Goal: Task Accomplishment & Management: Complete application form

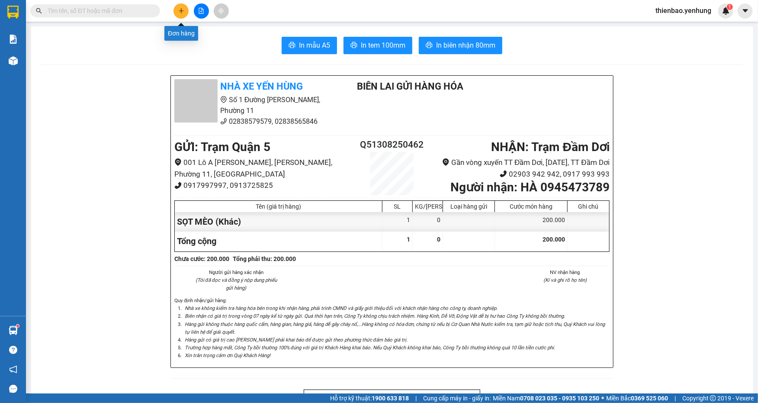
click at [179, 10] on icon "plus" at bounding box center [181, 10] width 5 height 0
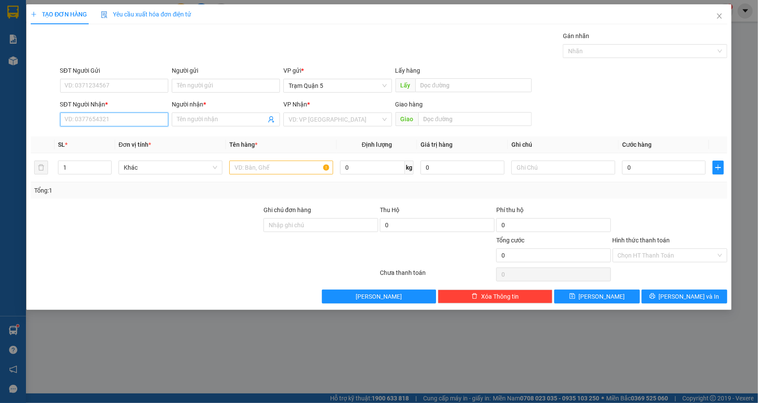
click at [133, 122] on input "SĐT Người Nhận *" at bounding box center [114, 119] width 108 height 14
type input "0918473372"
click at [147, 132] on div "0918473372 - TRƯỜNG HẬN" at bounding box center [114, 137] width 98 height 10
type input "TRƯỜNG HẬN"
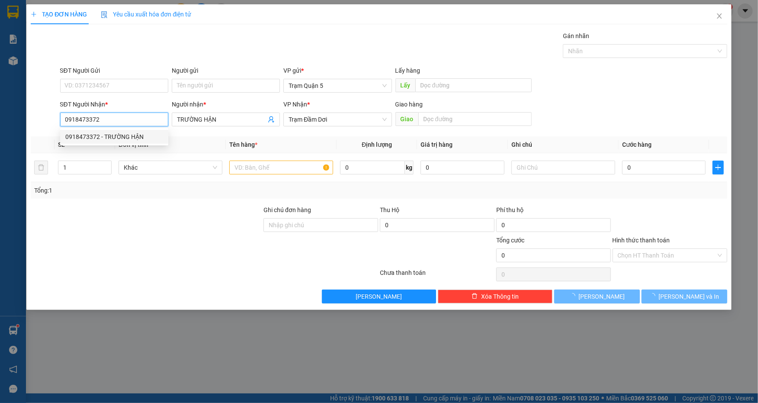
type input "70.000"
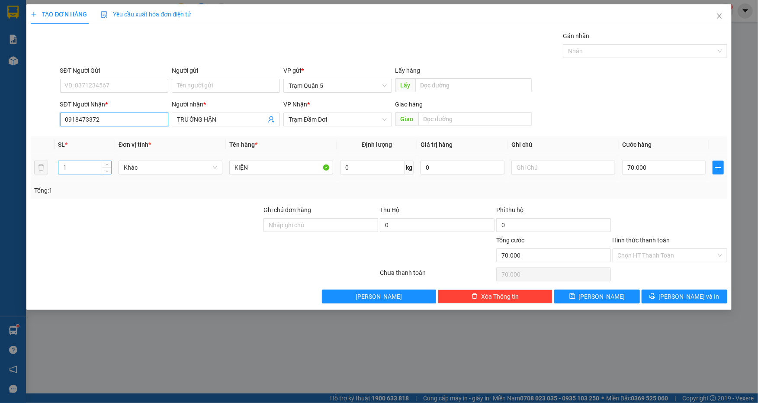
type input "0918473372"
click at [67, 166] on input "1" at bounding box center [84, 167] width 53 height 13
type input "2"
type input "0"
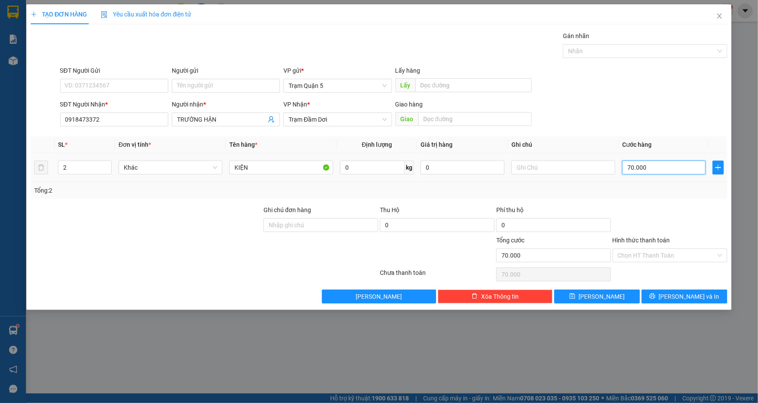
type input "0"
type input "1"
type input "01"
type input "12"
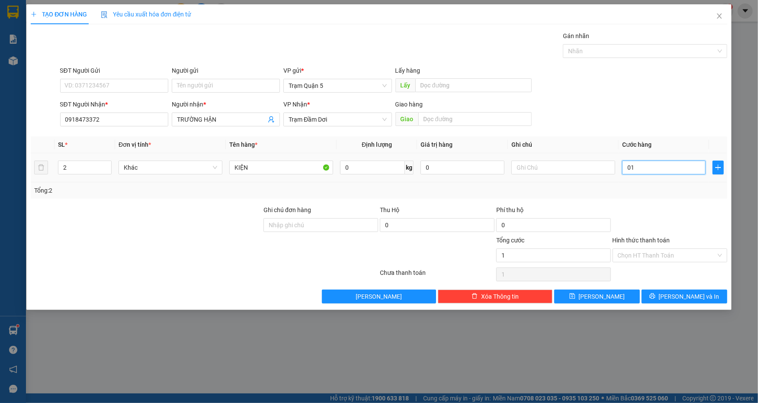
type input "12"
type input "012"
type input "120"
type input "0.120"
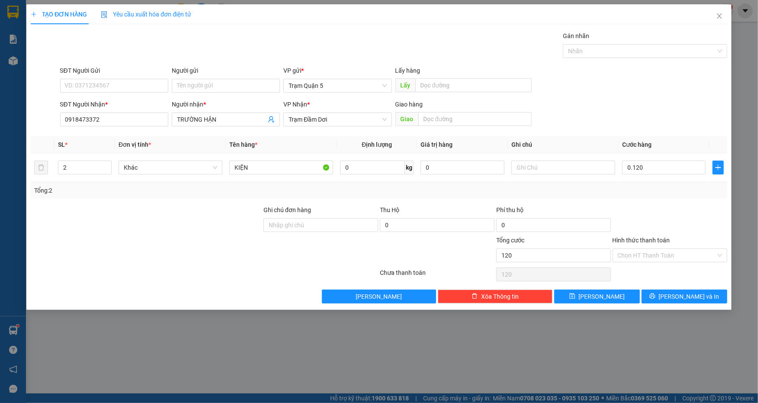
type input "120.000"
click at [664, 108] on div "SĐT Người Nhận * 0918473372 Người nhận * TRƯỜNG HẬN VP Nhận * Trạm Đầm Dơi Giao…" at bounding box center [393, 114] width 670 height 30
click at [671, 289] on button "[PERSON_NAME] và In" at bounding box center [684, 296] width 86 height 14
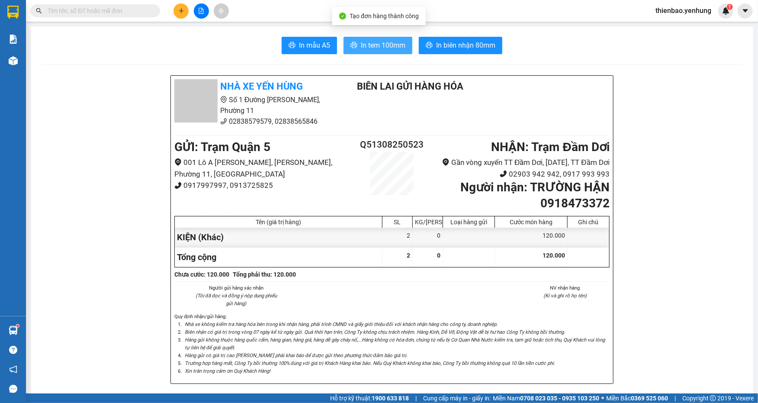
drag, startPoint x: 386, startPoint y: 40, endPoint x: 388, endPoint y: 45, distance: 4.7
click at [386, 42] on span "In tem 100mm" at bounding box center [383, 45] width 45 height 11
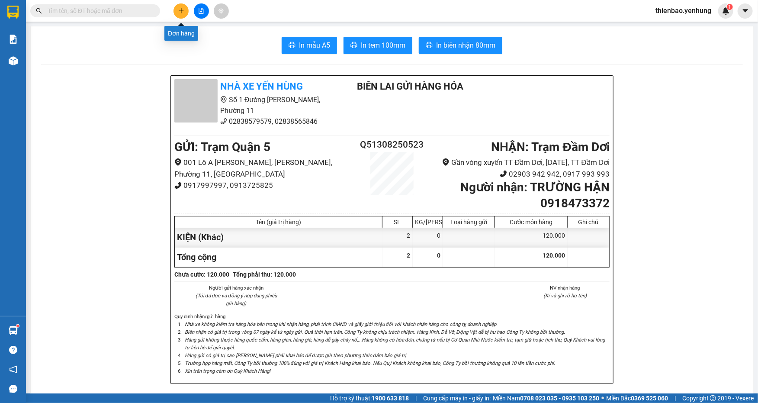
click at [179, 11] on button at bounding box center [180, 10] width 15 height 15
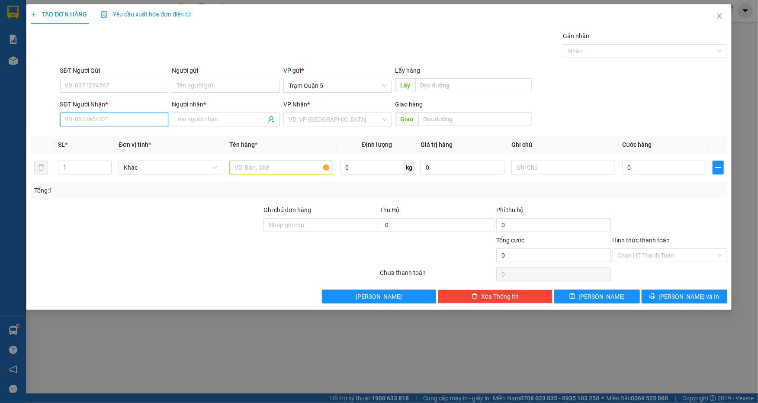
click at [108, 121] on input "SĐT Người Nhận *" at bounding box center [114, 119] width 108 height 14
type input "0943669152"
click at [130, 139] on div "0943669152 - TÂM" at bounding box center [114, 137] width 98 height 10
type input "TÂM"
type input "140.000"
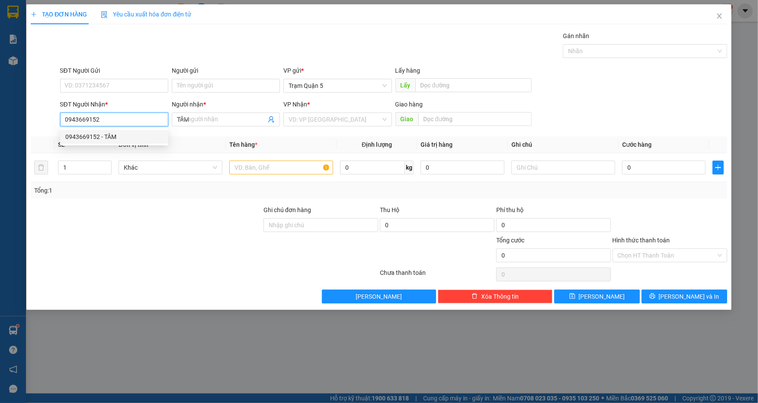
type input "140.000"
type input "0943669152"
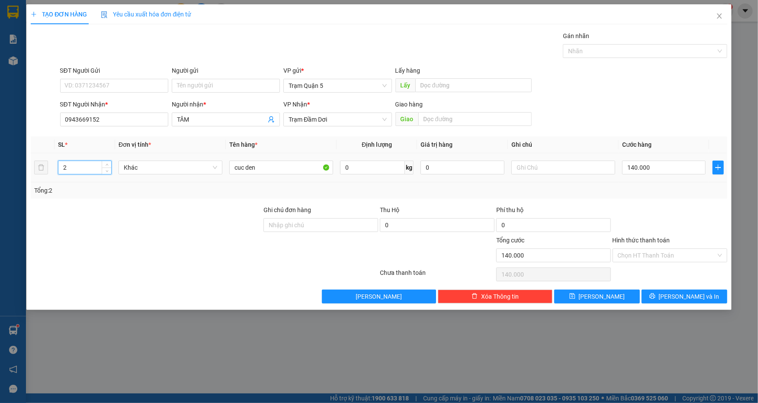
click at [68, 168] on input "2" at bounding box center [84, 167] width 53 height 13
type input "3"
click at [271, 168] on input "cuc den" at bounding box center [281, 167] width 104 height 14
type input "c"
type input "BAO +CUC"
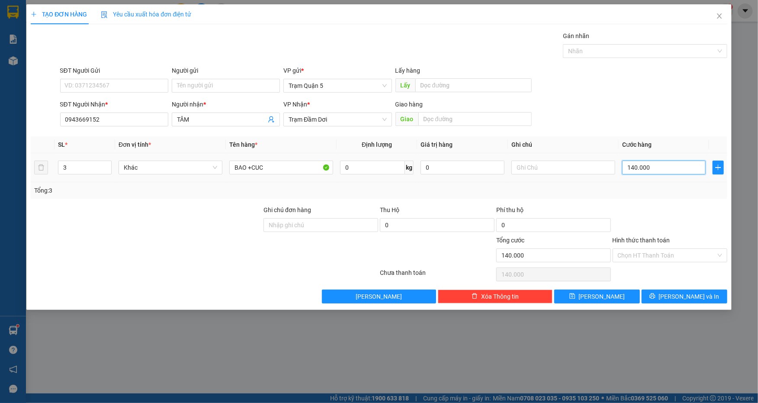
type input "0"
type input "2"
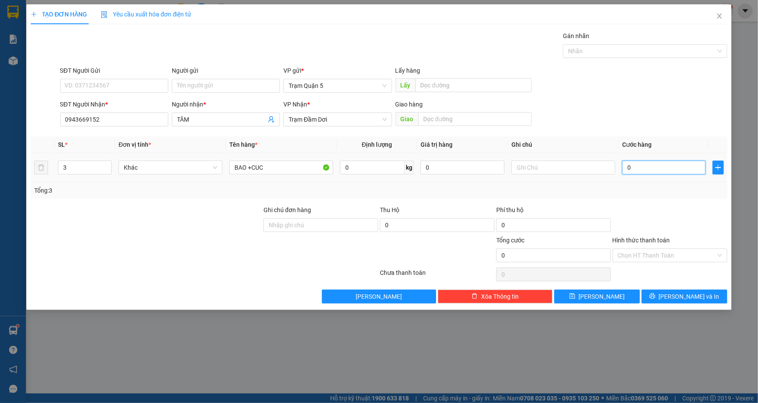
type input "02"
type input "25"
type input "025"
type input "250"
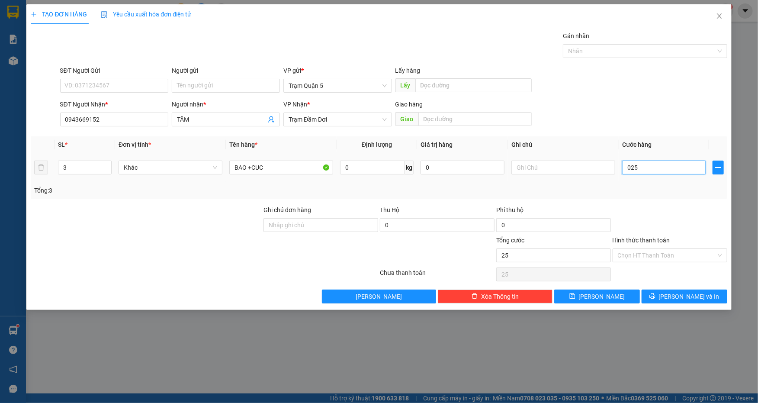
type input "250"
type input "0.250"
type input "250.000"
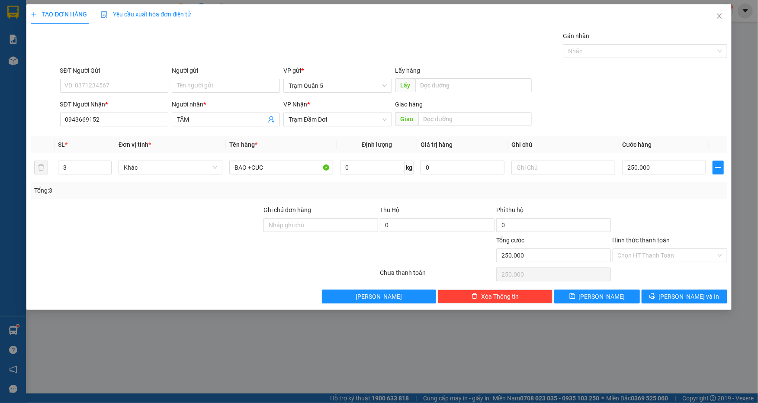
drag, startPoint x: 645, startPoint y: 102, endPoint x: 675, endPoint y: 141, distance: 49.4
click at [646, 102] on div "SĐT Người Nhận * 0943669152 Người nhận * TÂM VP Nhận * Trạm Đầm Dơi Giao hàng G…" at bounding box center [393, 114] width 670 height 30
click at [687, 293] on span "[PERSON_NAME] và In" at bounding box center [689, 296] width 61 height 10
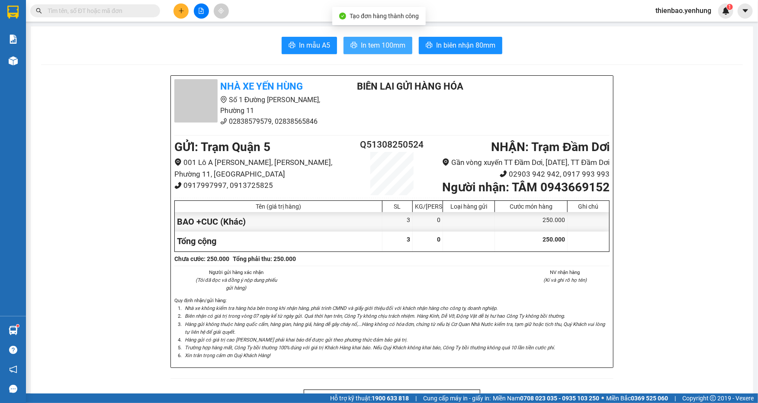
click at [385, 43] on span "In tem 100mm" at bounding box center [383, 45] width 45 height 11
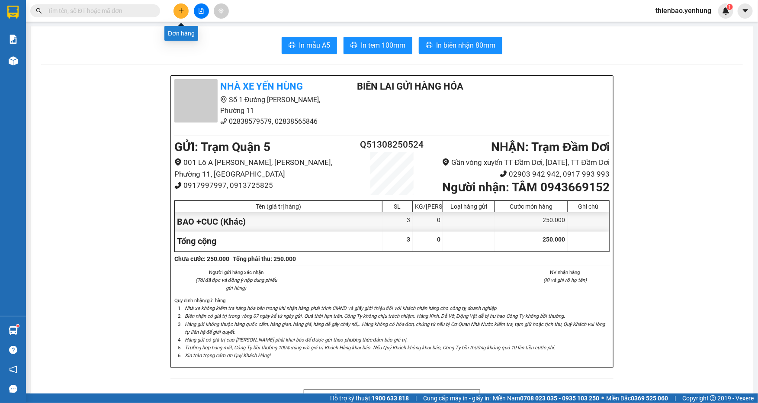
click at [179, 9] on icon "plus" at bounding box center [181, 11] width 6 height 6
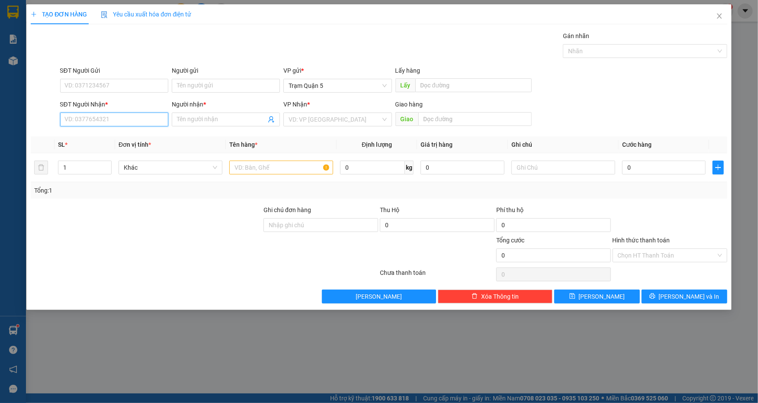
click at [131, 117] on input "SĐT Người Nhận *" at bounding box center [114, 119] width 108 height 14
click at [151, 138] on div "0827487718 - TRANG" at bounding box center [114, 137] width 98 height 10
type input "0827487718"
type input "TRANG"
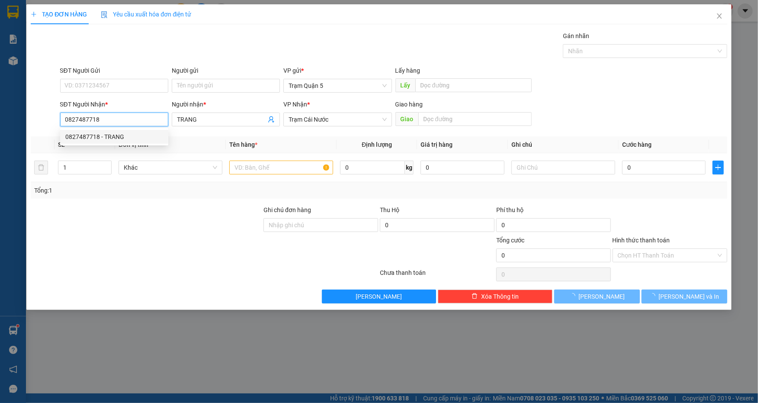
type input "30.000"
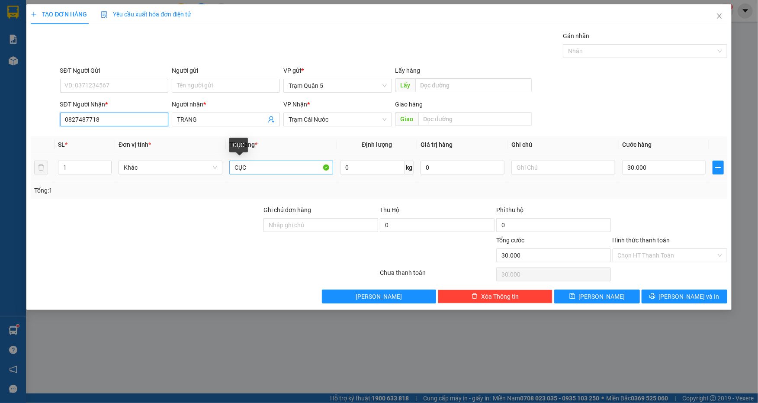
type input "0827487718"
click at [253, 167] on input "CỤC" at bounding box center [281, 167] width 104 height 14
type input "C"
type input "BAO"
click at [661, 169] on input "30.000" at bounding box center [663, 167] width 83 height 14
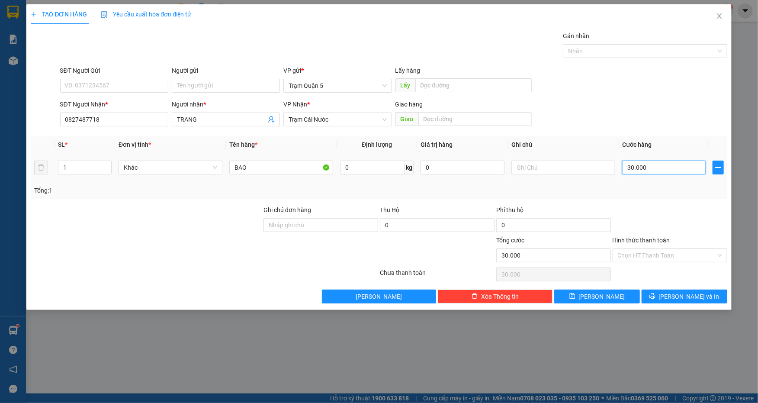
type input "0"
type input "4"
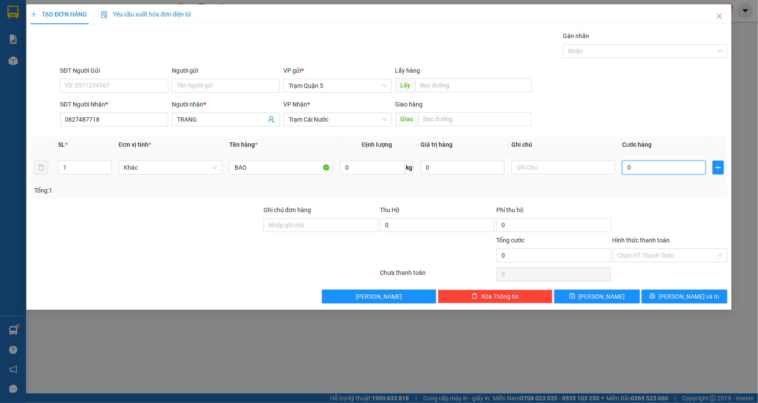
type input "04"
type input "40"
type input "040"
type input "40.000"
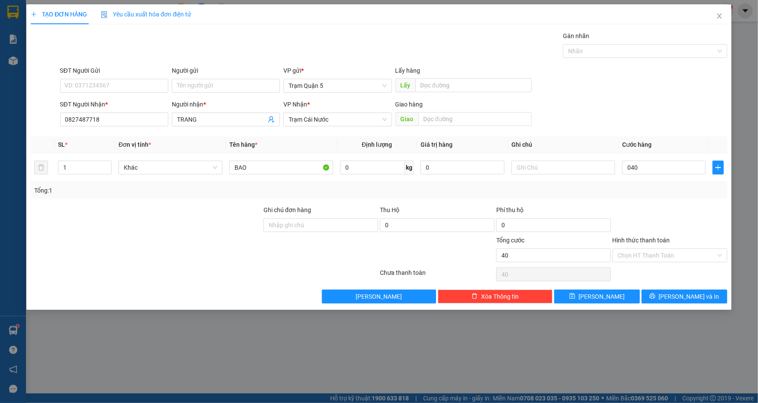
type input "40.000"
click at [677, 104] on div "SĐT Người Nhận * 0827487718 Người nhận * TRANG VP Nhận * Trạm Cái Nước Giao hàn…" at bounding box center [393, 114] width 670 height 30
click at [717, 253] on div "Chọn HT Thanh Toán" at bounding box center [669, 255] width 115 height 14
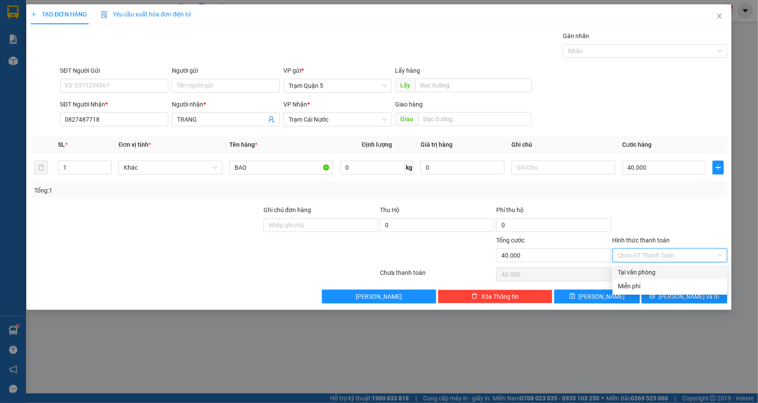
click at [650, 272] on div "Tại văn phòng" at bounding box center [670, 272] width 104 height 10
type input "0"
click at [692, 298] on span "[PERSON_NAME] và In" at bounding box center [689, 296] width 61 height 10
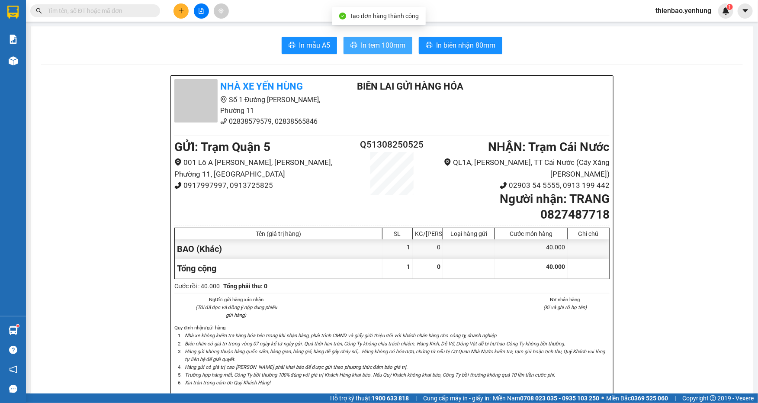
click at [379, 45] on span "In tem 100mm" at bounding box center [383, 45] width 45 height 11
click at [177, 9] on button at bounding box center [180, 10] width 15 height 15
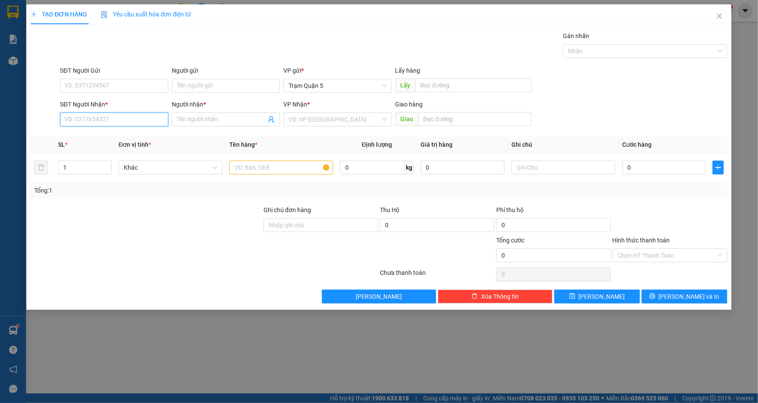
click at [141, 115] on input "SĐT Người Nhận *" at bounding box center [114, 119] width 108 height 14
type input "0839030109"
click at [103, 132] on div "0839030109 - duy" at bounding box center [114, 137] width 98 height 10
type input "duy"
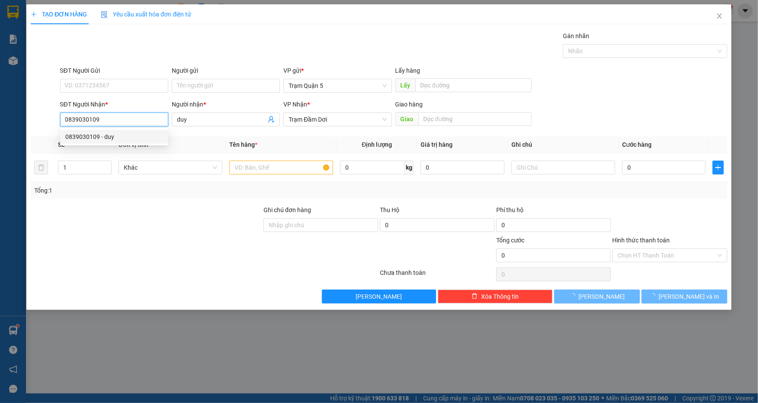
type input "40.000"
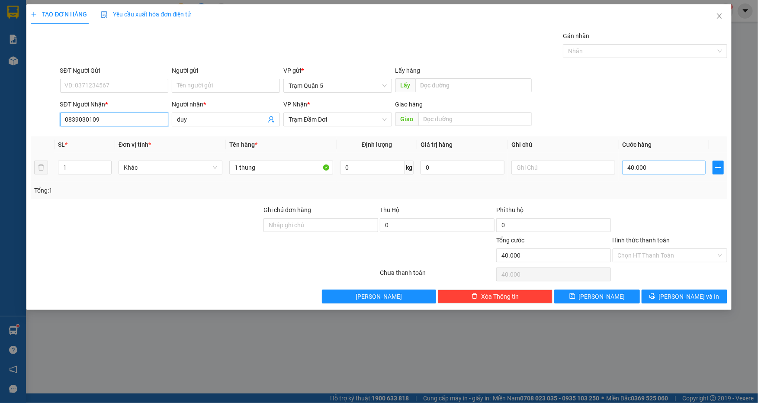
type input "0839030109"
click at [632, 170] on input "40.000" at bounding box center [663, 167] width 83 height 14
drag, startPoint x: 291, startPoint y: 155, endPoint x: 230, endPoint y: 155, distance: 61.0
click at [230, 155] on td "1 thung" at bounding box center [281, 167] width 111 height 29
click at [94, 167] on tr "1 Khác 1 thung 0 kg 0 40.000" at bounding box center [379, 167] width 696 height 29
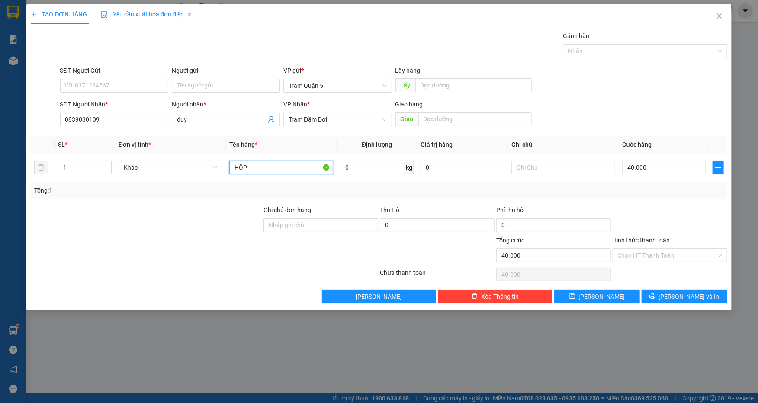
type input "HỘP"
click at [680, 282] on div "Chọn HT Thanh Toán" at bounding box center [669, 274] width 116 height 17
click at [688, 288] on div "Transit Pickup Surcharge Ids Transit Deliver Surcharge Ids Transit Deliver Surc…" at bounding box center [379, 167] width 696 height 272
click at [688, 289] on button "[PERSON_NAME] và In" at bounding box center [684, 296] width 86 height 14
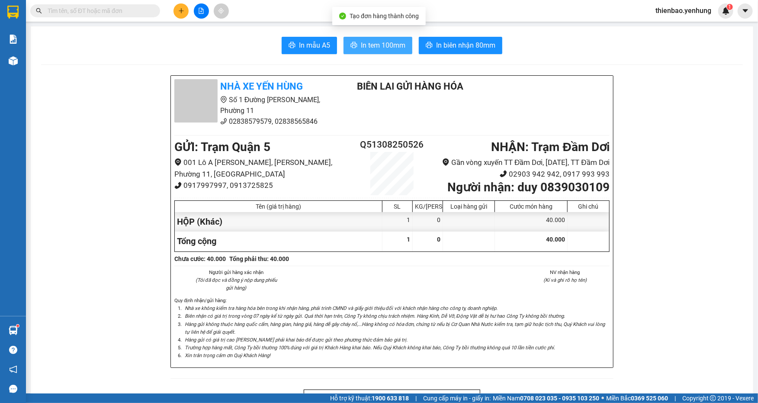
click at [345, 49] on button "In tem 100mm" at bounding box center [377, 45] width 69 height 17
drag, startPoint x: 170, startPoint y: 4, endPoint x: 175, endPoint y: 7, distance: 6.2
click at [170, 4] on div at bounding box center [201, 10] width 65 height 15
click at [175, 8] on button at bounding box center [180, 10] width 15 height 15
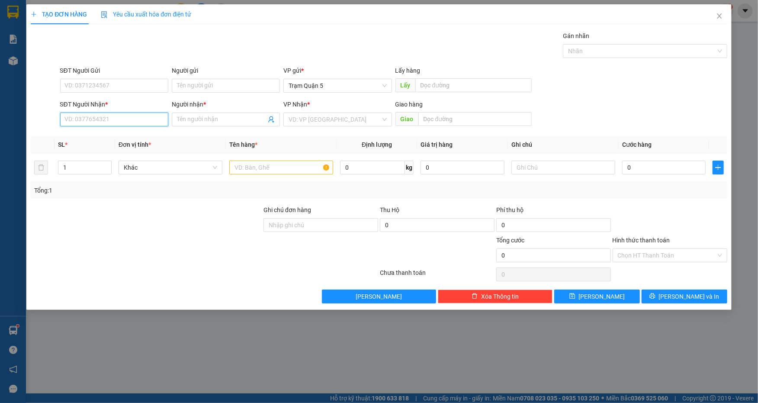
click at [161, 115] on input "SĐT Người Nhận *" at bounding box center [114, 119] width 108 height 14
type input "0945933605"
click at [152, 132] on div "0945933605 - TRƯỜNG HẬN" at bounding box center [114, 137] width 98 height 10
type input "TRƯỜNG HẬN"
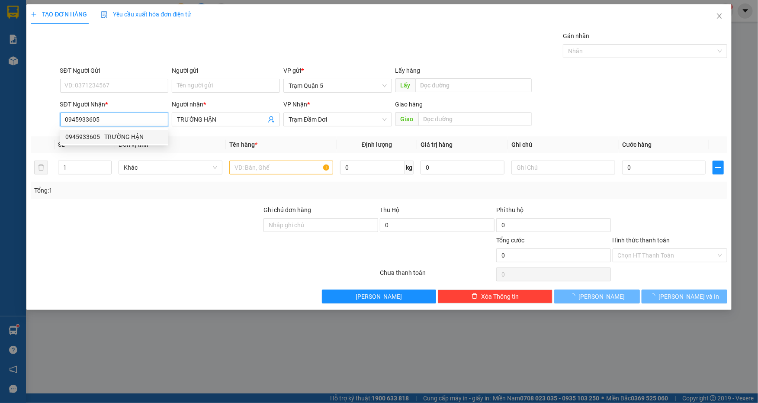
type input "30.000"
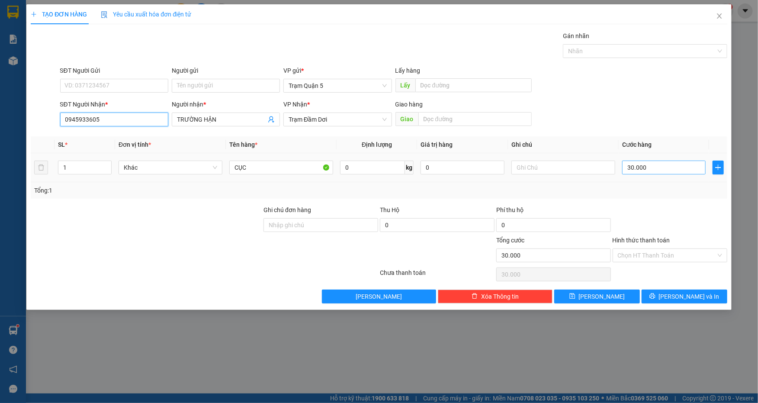
type input "0945933605"
click at [645, 171] on input "30.000" at bounding box center [663, 167] width 83 height 14
type input "4"
type input "40"
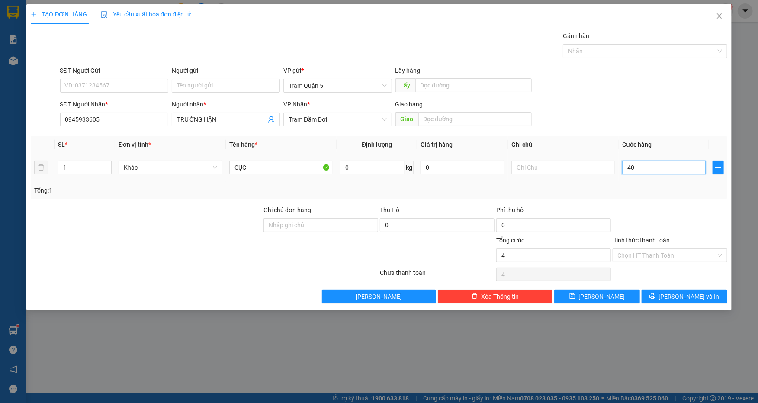
type input "40"
type input "40.000"
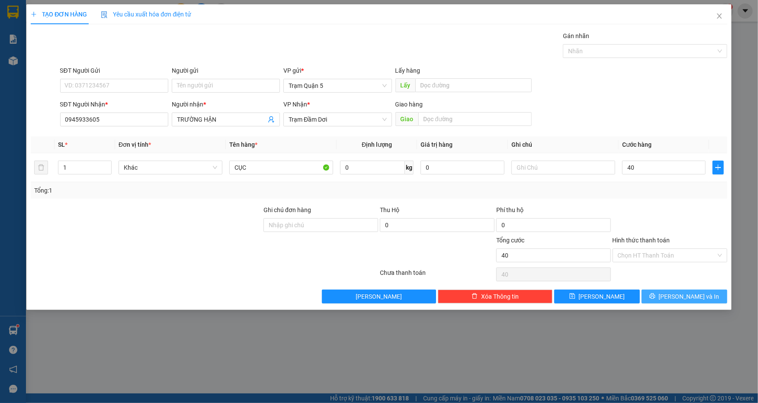
type input "40.000"
click at [657, 295] on button "[PERSON_NAME] và In" at bounding box center [684, 296] width 86 height 14
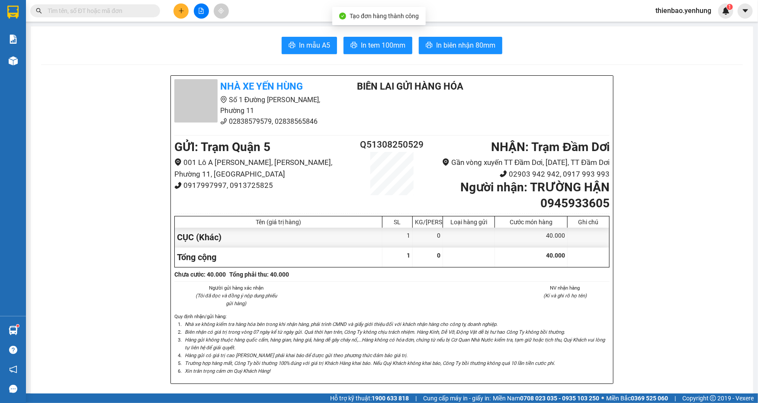
click at [410, 42] on div "In mẫu A5 In tem 100mm In biên nhận 80mm" at bounding box center [391, 45] width 701 height 17
click at [401, 41] on span "In tem 100mm" at bounding box center [383, 45] width 45 height 11
click at [179, 11] on icon "plus" at bounding box center [181, 11] width 6 height 6
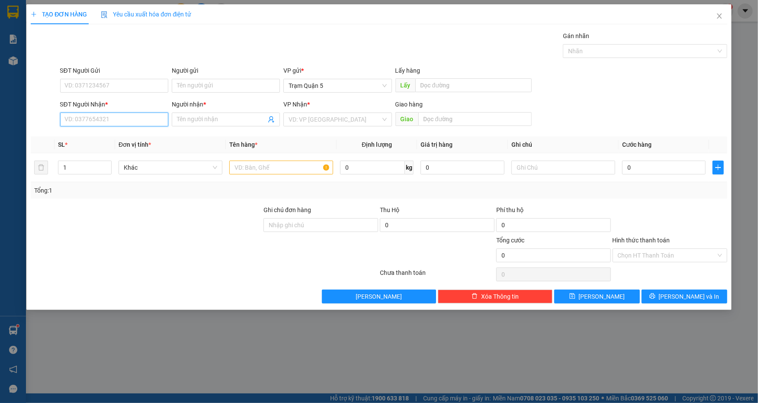
click at [125, 118] on input "SĐT Người Nhận *" at bounding box center [114, 119] width 108 height 14
type input "0961222454"
click at [139, 134] on div "0961222454 - út bé" at bounding box center [114, 137] width 98 height 10
type input "út bé"
type input "150.000"
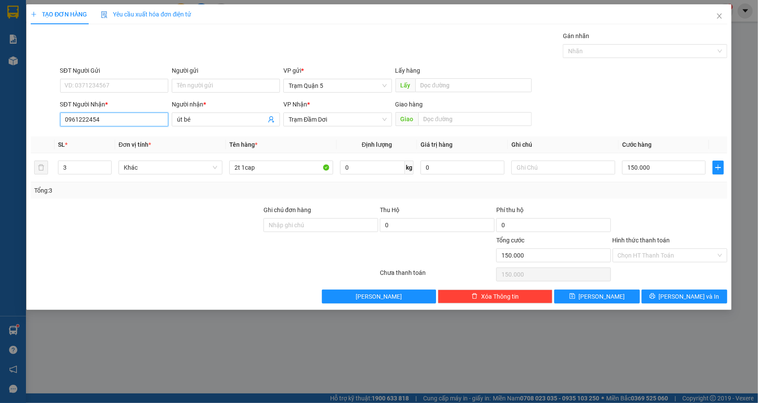
type input "150.000"
type input "0961222454"
click at [261, 165] on input "2t 1cap" at bounding box center [281, 167] width 104 height 14
type input "2"
click at [80, 167] on input "3" at bounding box center [84, 167] width 53 height 13
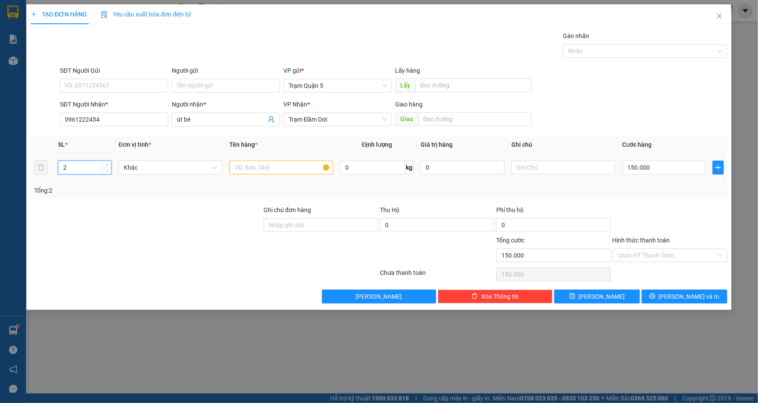
type input "2"
click at [253, 163] on input "text" at bounding box center [281, 167] width 104 height 14
type input "THÙNG"
click at [666, 169] on input "150.000" at bounding box center [663, 167] width 83 height 14
type input "0"
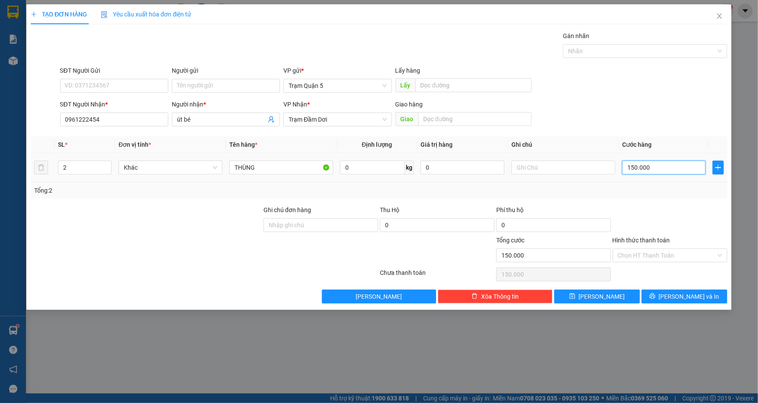
type input "0"
type input "1"
type input "01"
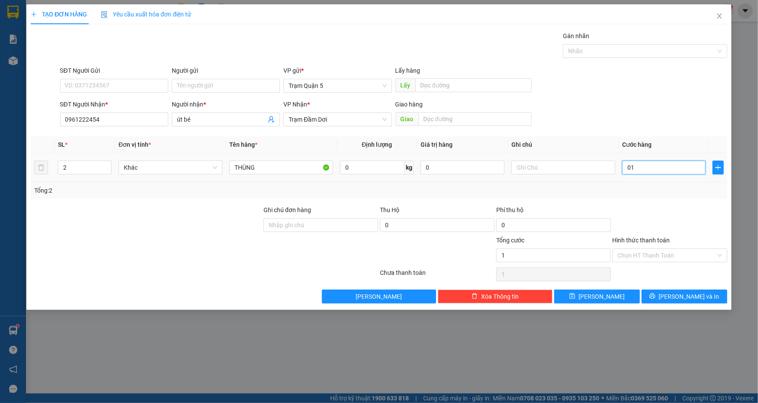
type input "12"
type input "012"
type input "120"
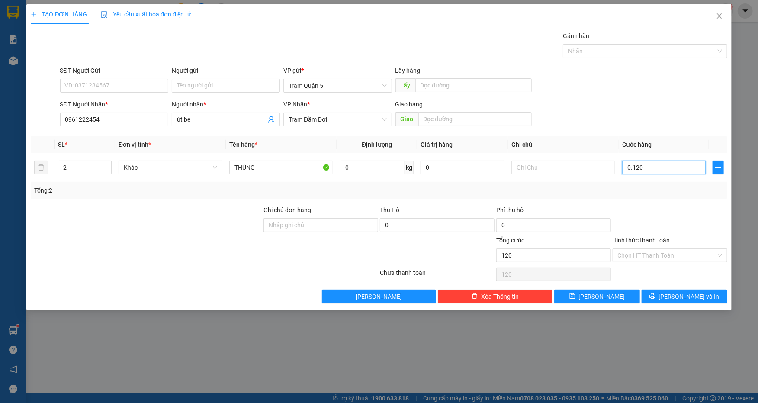
type input "0.120"
type input "120.000"
click at [687, 102] on div "SĐT Người Nhận * 0961222454 Người nhận * út bé VP Nhận * Trạm Đầm Dơi Giao hàng…" at bounding box center [393, 114] width 670 height 30
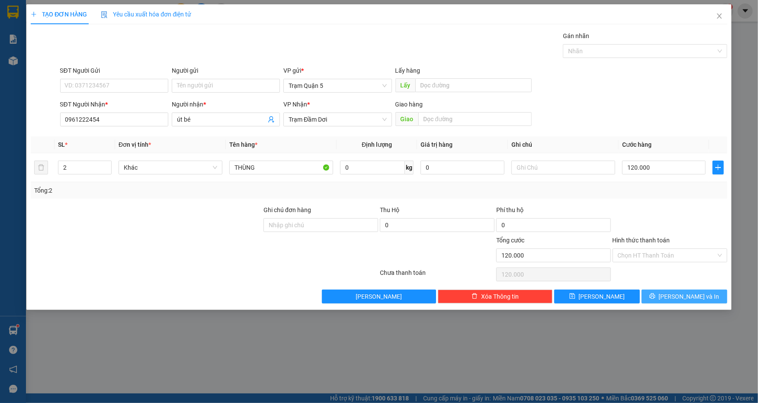
click at [679, 298] on span "[PERSON_NAME] và In" at bounding box center [689, 296] width 61 height 10
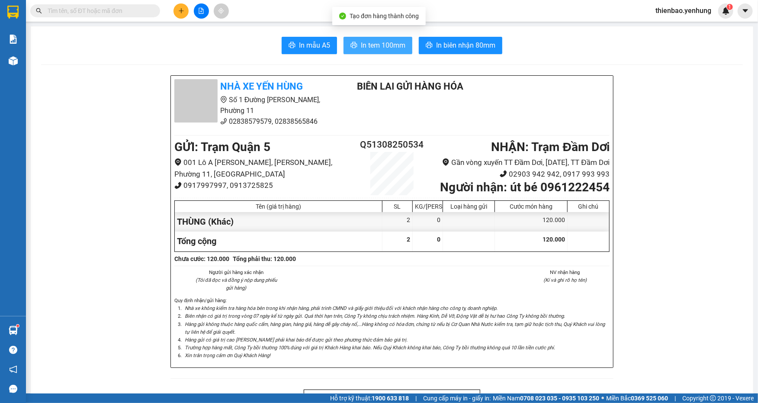
click at [384, 42] on span "In tem 100mm" at bounding box center [383, 45] width 45 height 11
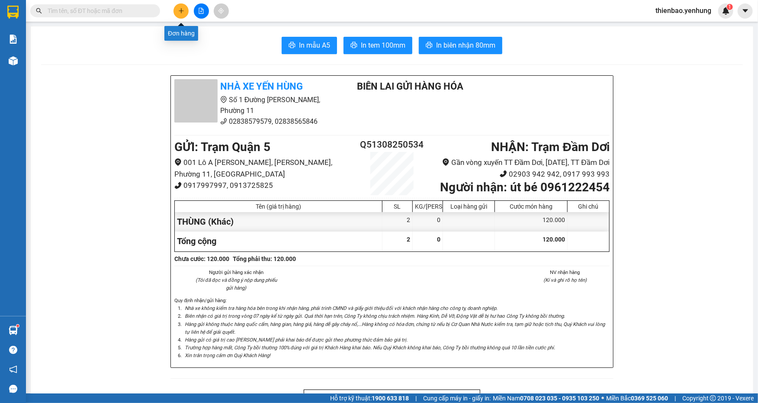
click at [180, 16] on button at bounding box center [180, 10] width 15 height 15
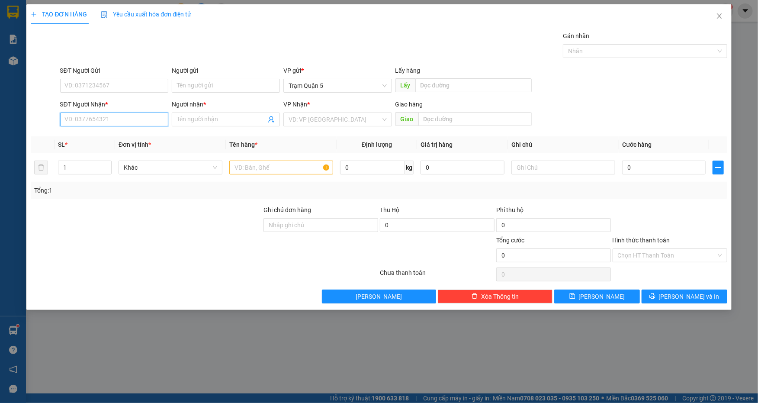
click at [148, 119] on input "SĐT Người Nhận *" at bounding box center [114, 119] width 108 height 14
click at [122, 137] on div "0919917255 - [PERSON_NAME]" at bounding box center [114, 137] width 98 height 10
type input "0919917255"
type input "QUỐC BẢO"
type input "50.000"
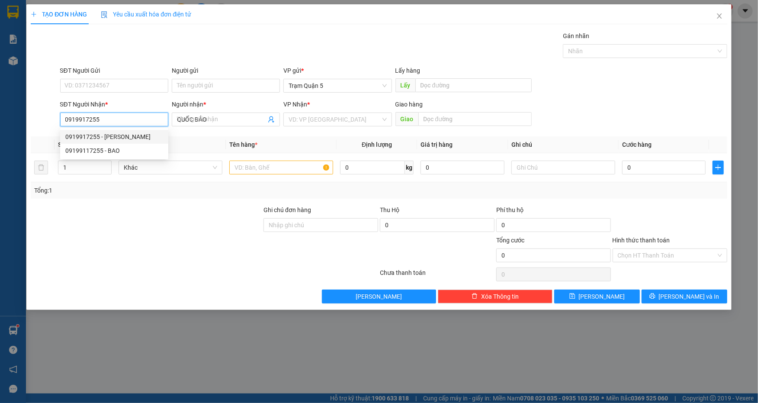
type input "50.000"
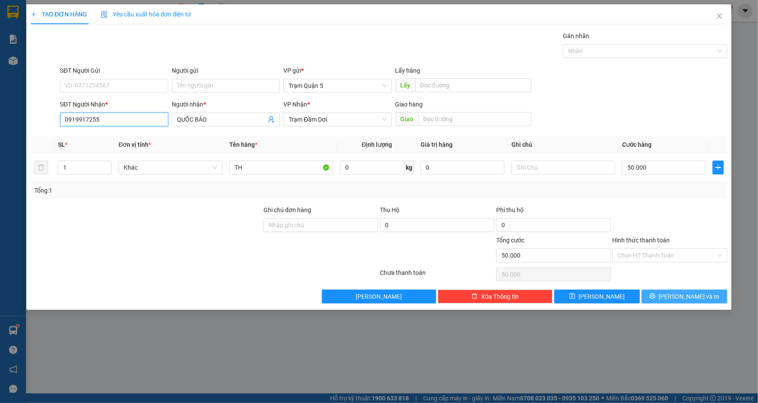
type input "0919917255"
click at [685, 293] on span "[PERSON_NAME] và In" at bounding box center [689, 296] width 61 height 10
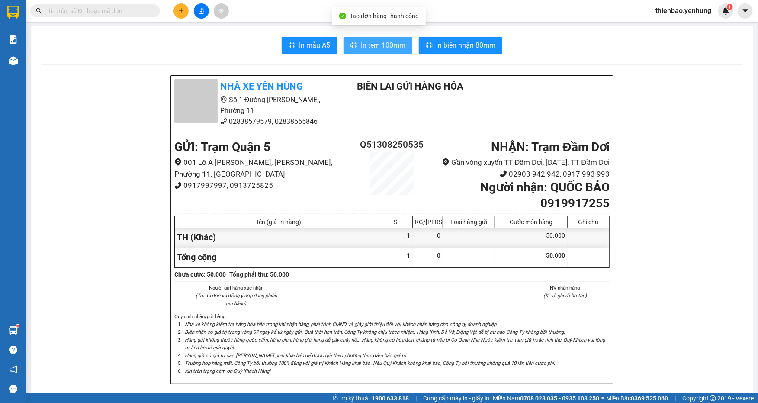
click at [389, 47] on span "In tem 100mm" at bounding box center [383, 45] width 45 height 11
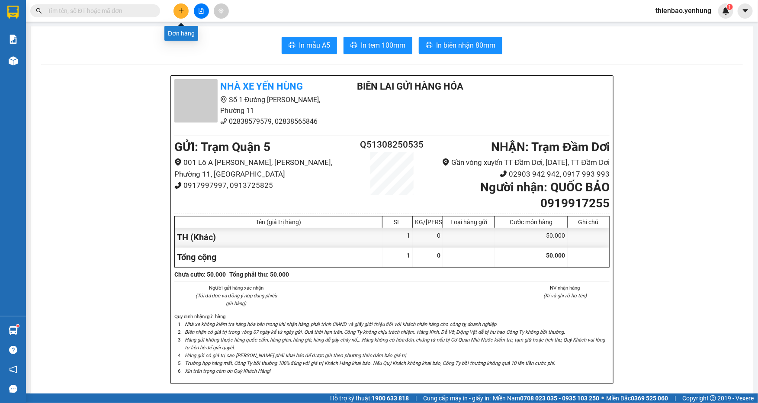
click at [180, 9] on icon "plus" at bounding box center [181, 11] width 6 height 6
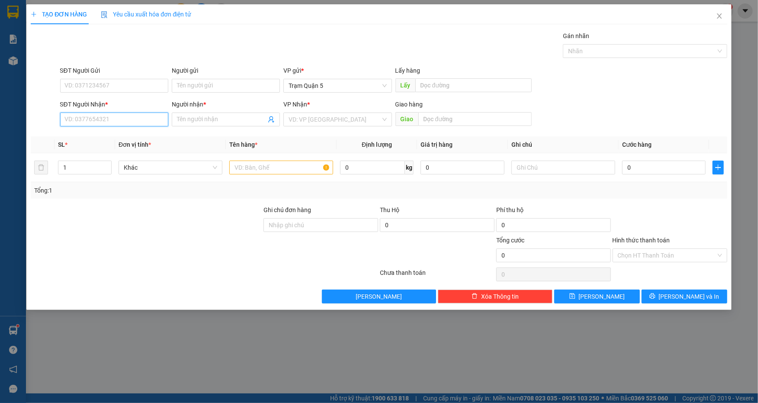
click at [140, 120] on input "SĐT Người Nhận *" at bounding box center [114, 119] width 108 height 14
drag, startPoint x: 128, startPoint y: 144, endPoint x: 132, endPoint y: 148, distance: 6.1
click at [130, 147] on div "0906788099 - [GEOGRAPHIC_DATA]" at bounding box center [114, 151] width 108 height 14
type input "0906788099"
type input "Đức"
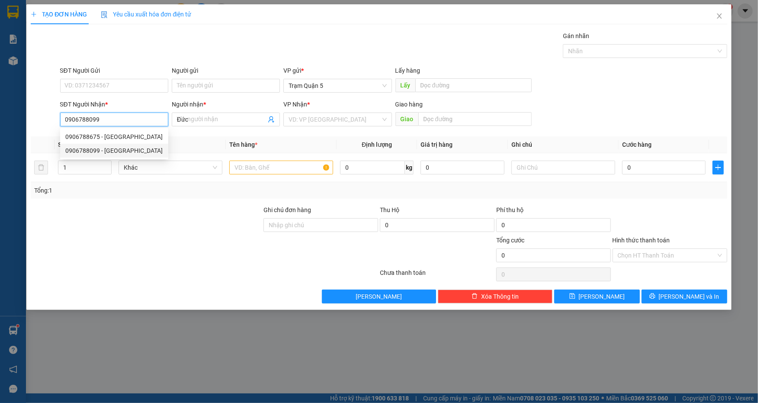
type input "30.000"
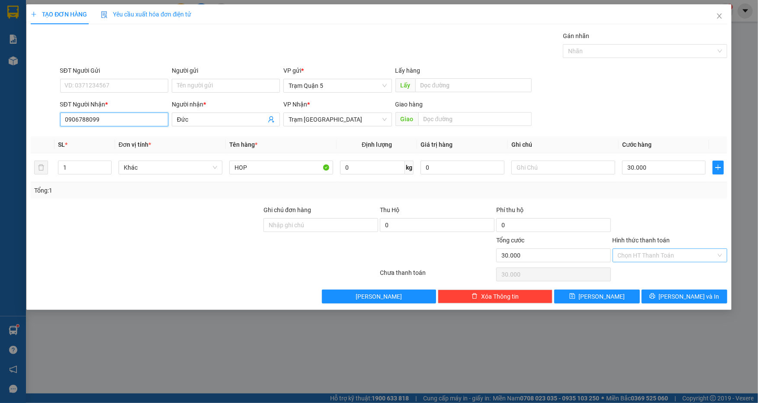
click at [721, 254] on div "Chọn HT Thanh Toán" at bounding box center [669, 255] width 115 height 14
type input "0906788099"
click at [680, 271] on div "Tại văn phòng" at bounding box center [670, 272] width 104 height 10
type input "0"
click at [687, 298] on span "[PERSON_NAME] và In" at bounding box center [689, 296] width 61 height 10
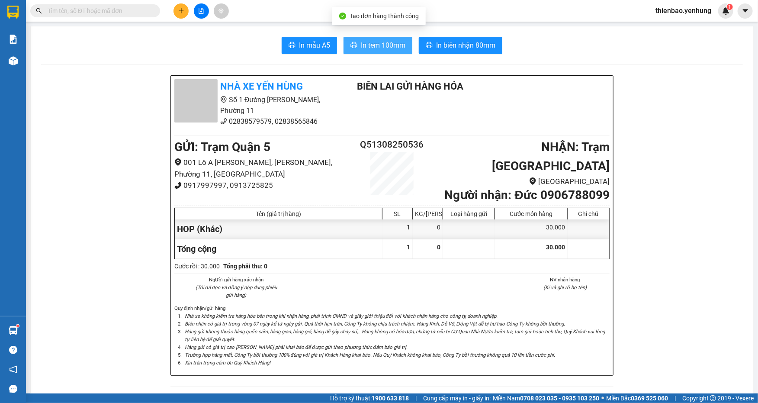
click at [390, 49] on span "In tem 100mm" at bounding box center [383, 45] width 45 height 11
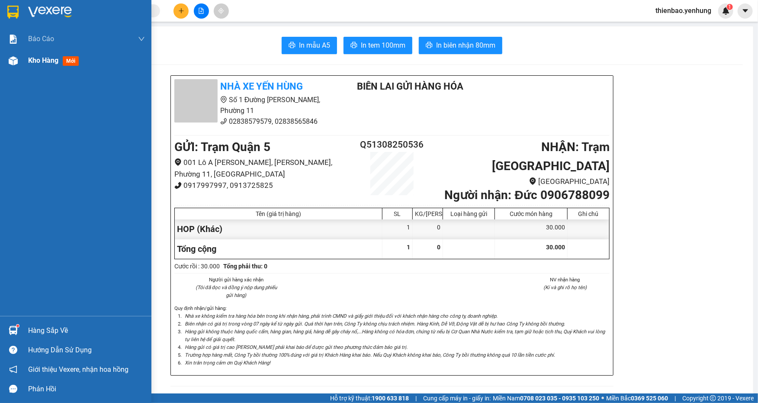
click at [12, 64] on img at bounding box center [13, 60] width 9 height 9
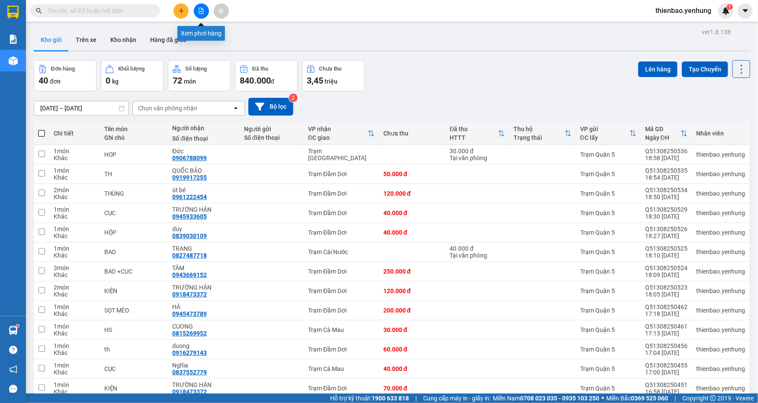
click at [202, 10] on icon "file-add" at bounding box center [201, 11] width 5 height 6
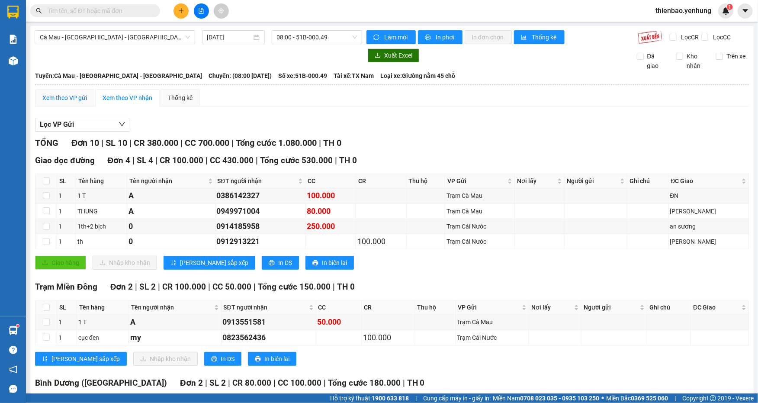
click at [83, 100] on div "Xem theo VP gửi" at bounding box center [64, 98] width 45 height 10
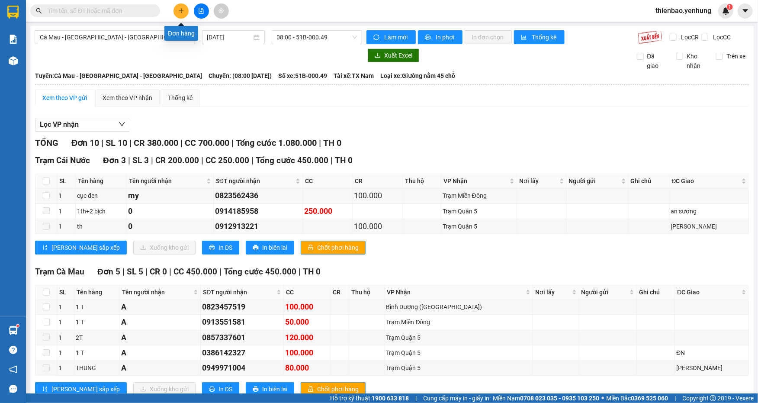
click at [182, 8] on icon "plus" at bounding box center [181, 11] width 6 height 6
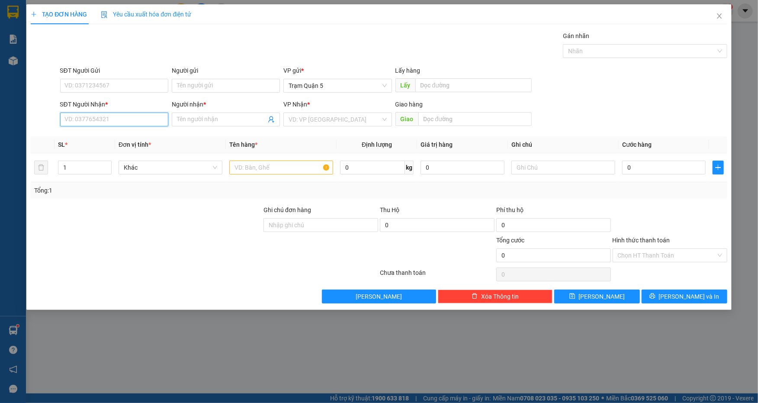
click at [129, 123] on input "SĐT Người Nhận *" at bounding box center [114, 119] width 108 height 14
type input "0942424316"
click at [132, 141] on div "0942424316 - chỉ tam" at bounding box center [114, 137] width 98 height 10
type input "chỉ tam"
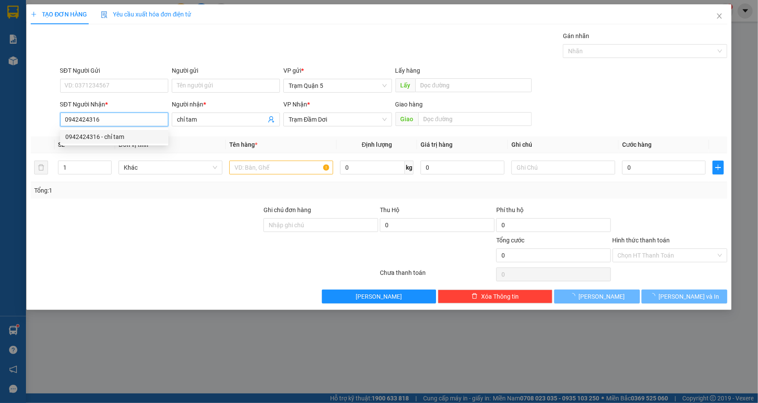
type input "120.000"
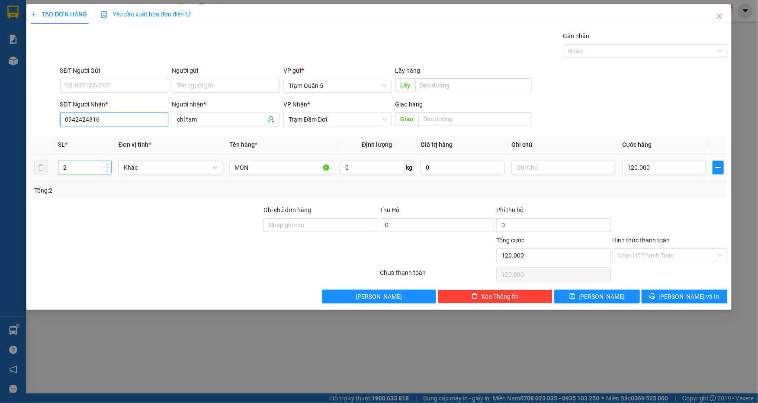
type input "0942424316"
click at [77, 170] on input "2" at bounding box center [84, 167] width 53 height 13
type input "1"
type input "0"
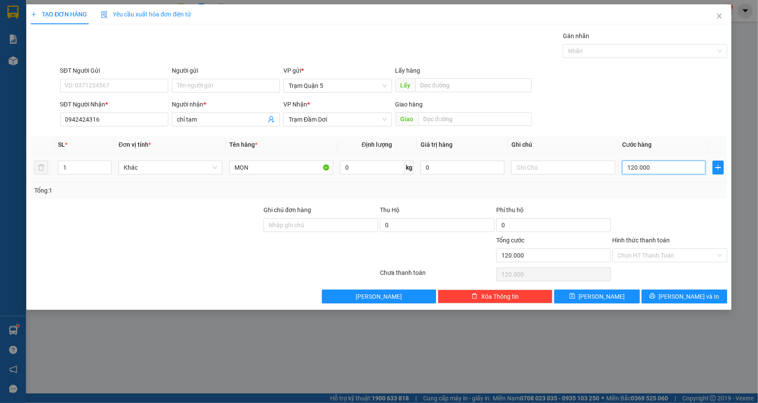
type input "0"
type input "5"
type input "05"
type input "50"
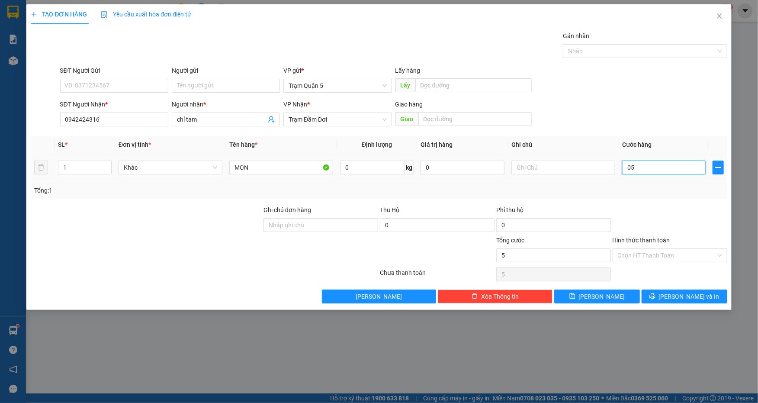
type input "50"
type input "050"
type input "50.000"
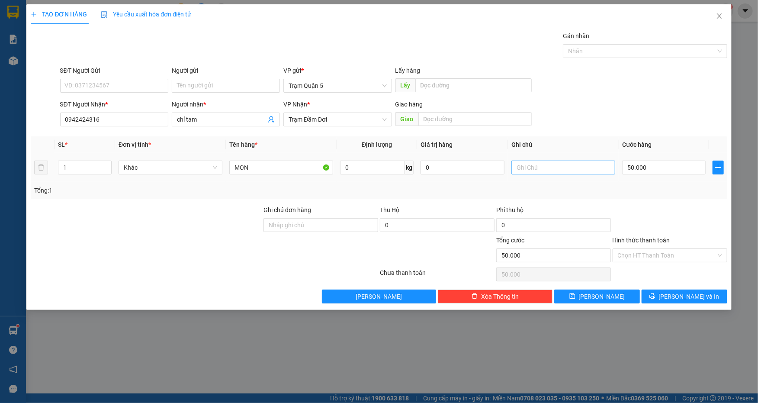
drag, startPoint x: 672, startPoint y: 83, endPoint x: 611, endPoint y: 162, distance: 100.2
click at [672, 93] on div "SĐT Người Gửi VD: 0371234567 Người gửi Tên người gửi VP gửi * Trạm Quận 5 Lấy h…" at bounding box center [393, 81] width 670 height 30
click at [694, 300] on span "[PERSON_NAME] và In" at bounding box center [689, 296] width 61 height 10
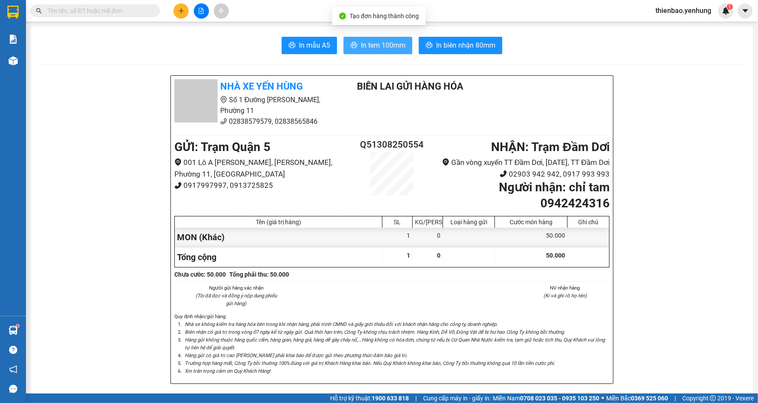
click at [368, 44] on span "In tem 100mm" at bounding box center [383, 45] width 45 height 11
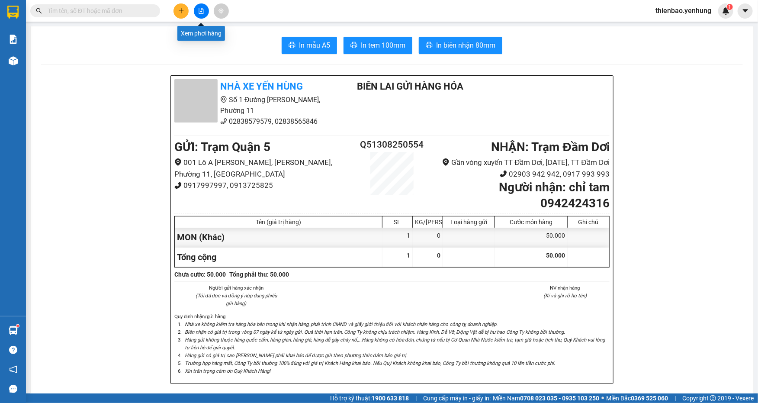
click at [201, 11] on icon "file-add" at bounding box center [201, 11] width 5 height 6
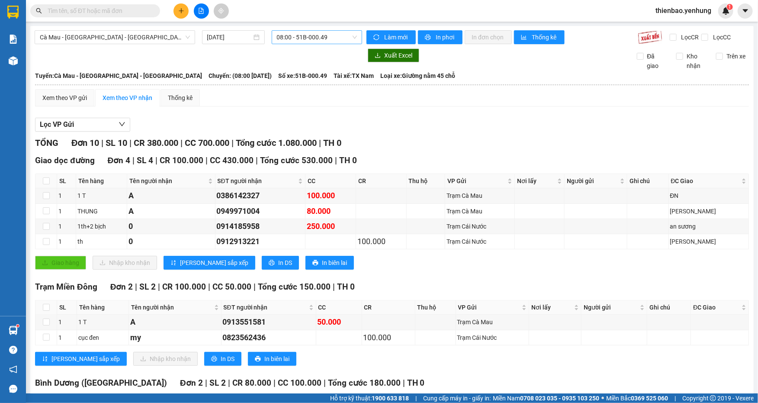
click at [354, 38] on div "08:00 - 51B-000.49" at bounding box center [317, 37] width 91 height 14
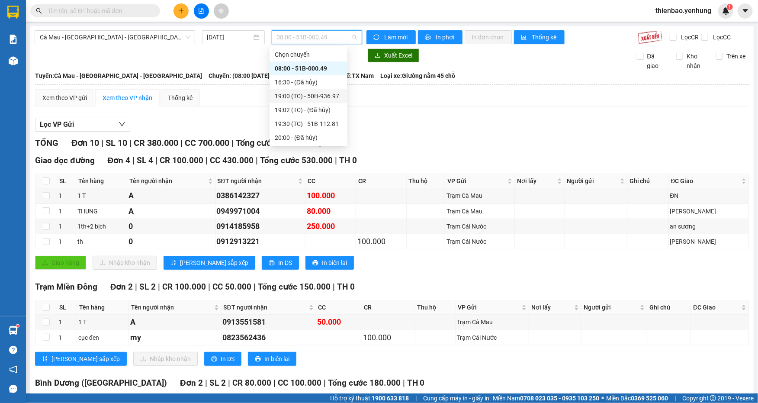
click at [331, 98] on div "19:00 (TC) - 50H-936.97" at bounding box center [308, 96] width 67 height 10
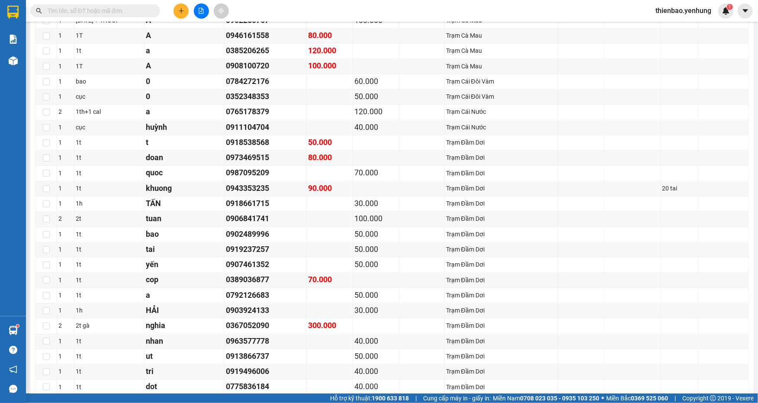
scroll to position [887, 0]
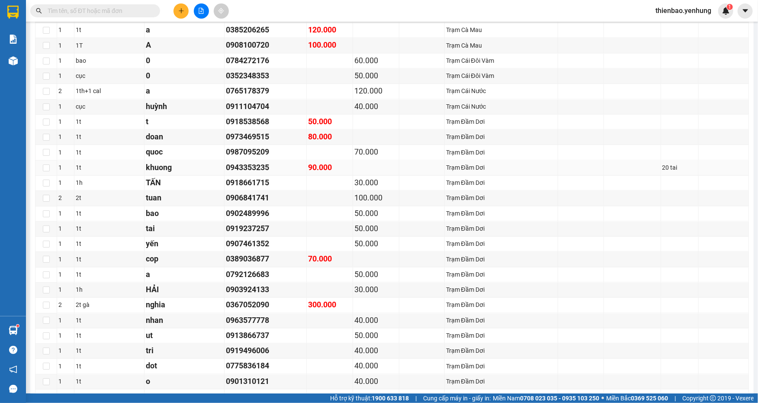
click at [669, 169] on div "20 tai" at bounding box center [679, 168] width 35 height 10
click at [45, 167] on input "checkbox" at bounding box center [46, 167] width 7 height 7
checkbox input "true"
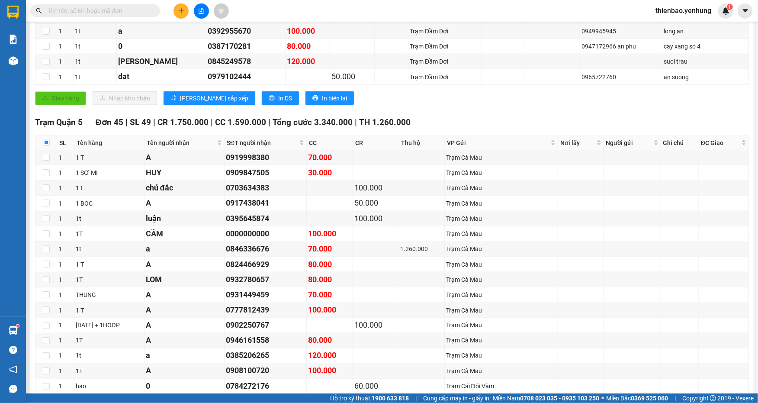
scroll to position [556, 0]
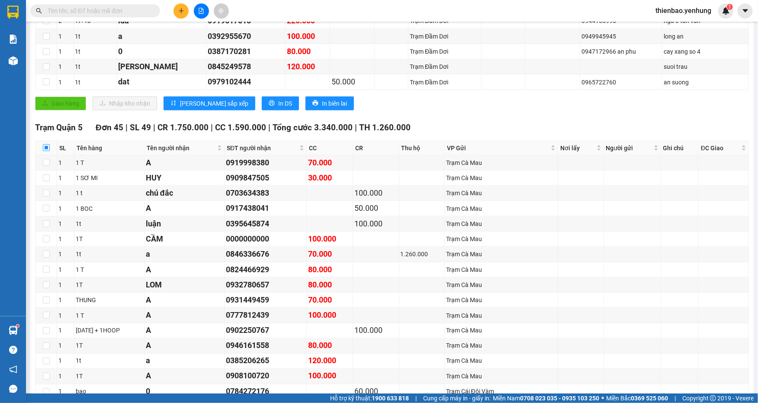
click at [46, 145] on input "checkbox" at bounding box center [46, 147] width 7 height 7
click at [46, 146] on input "checkbox" at bounding box center [46, 147] width 7 height 7
checkbox input "false"
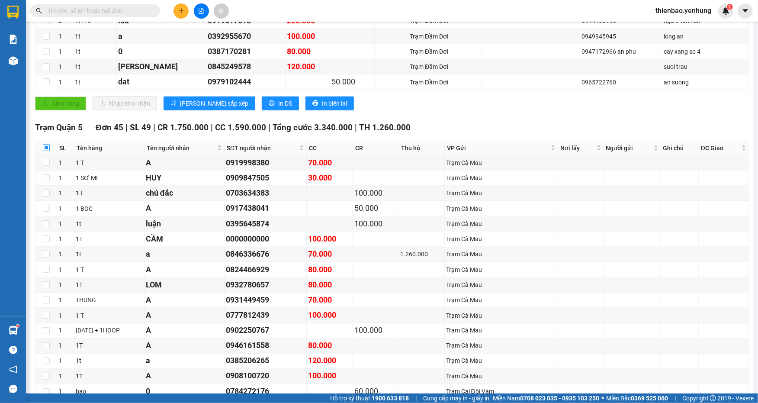
checkbox input "false"
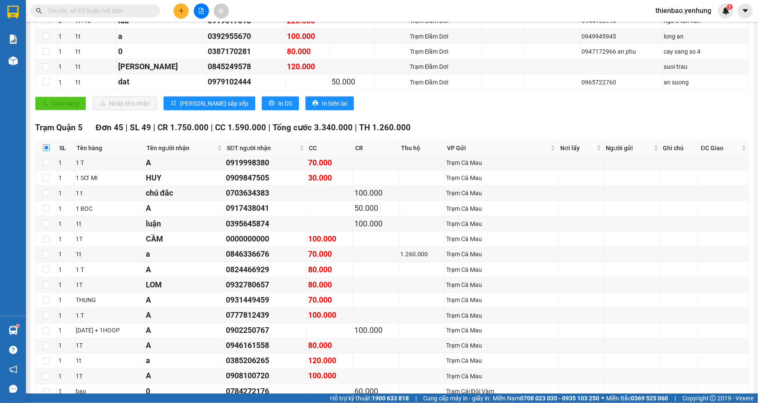
checkbox input "false"
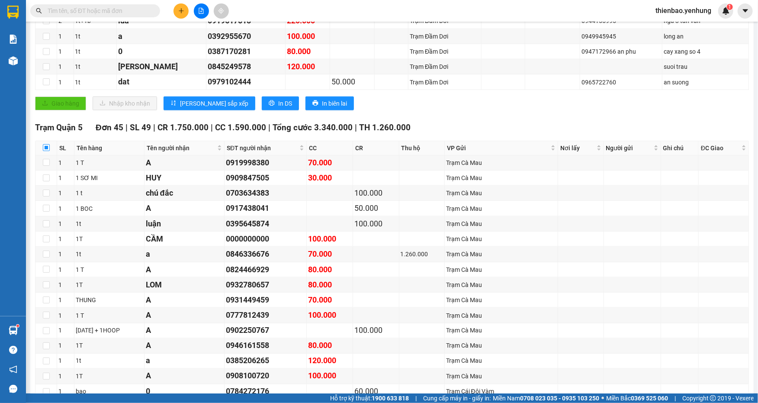
checkbox input "false"
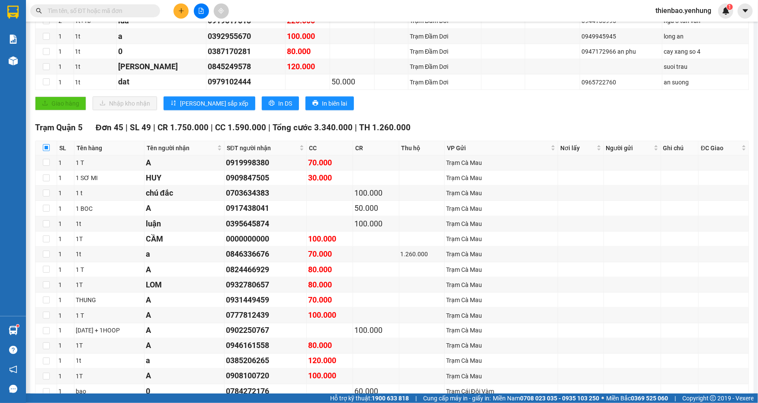
checkbox input "false"
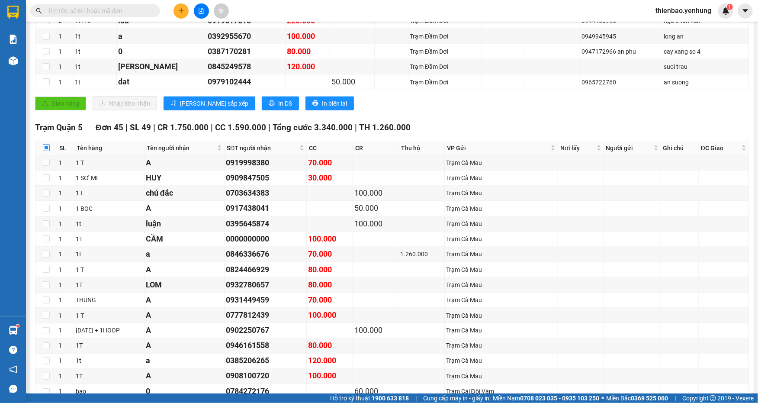
checkbox input "false"
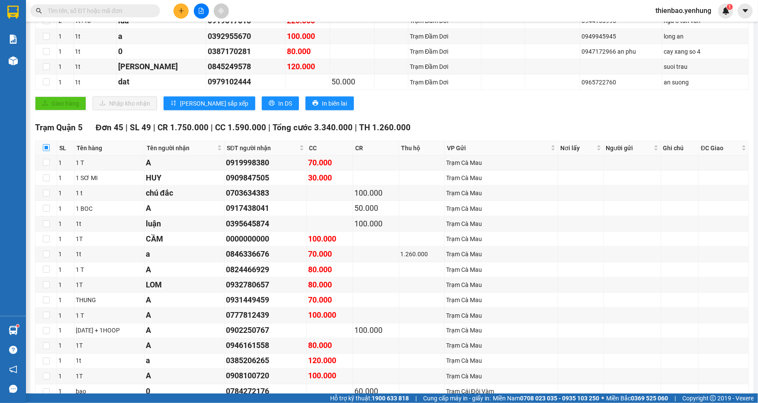
checkbox input "false"
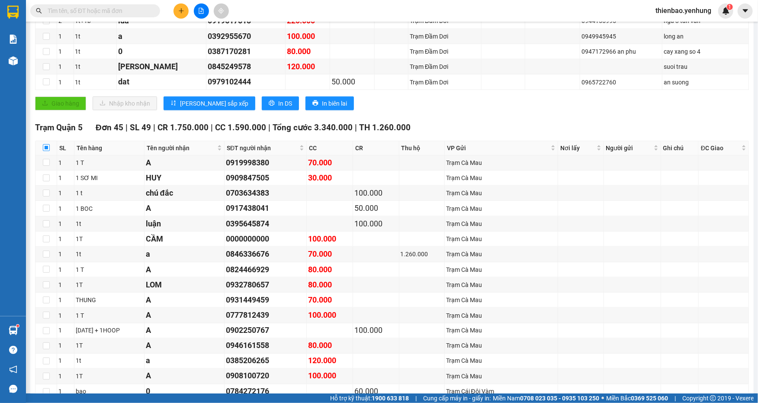
checkbox input "false"
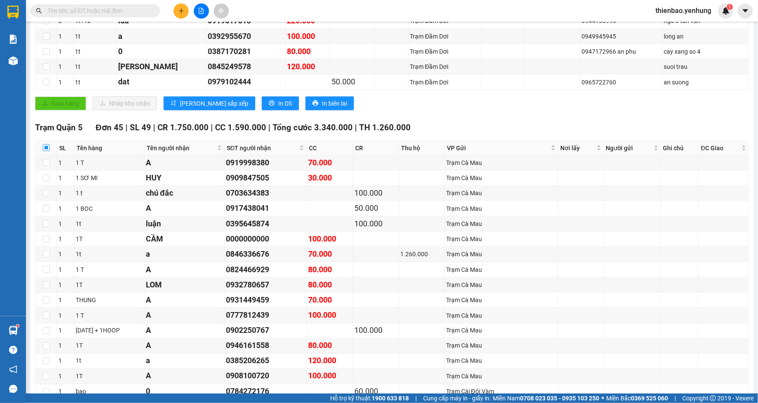
checkbox input "false"
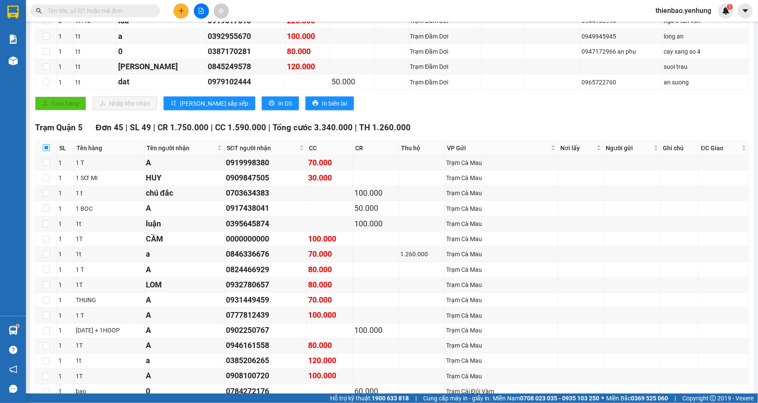
checkbox input "false"
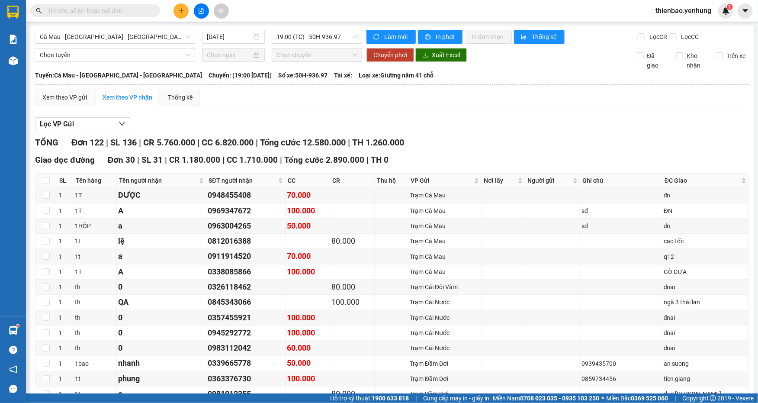
scroll to position [0, 0]
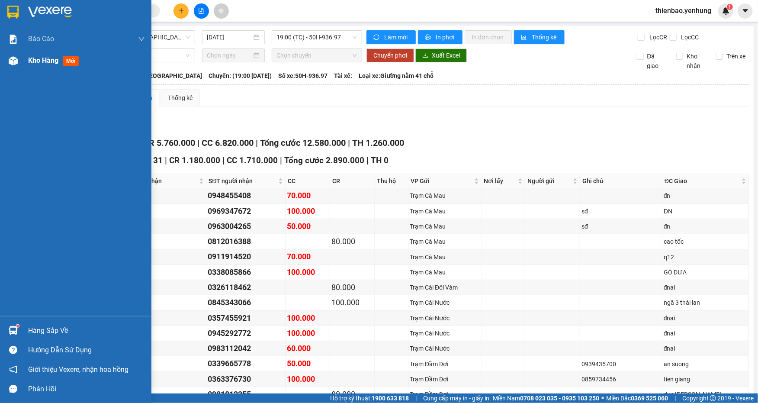
click at [6, 62] on div at bounding box center [13, 60] width 15 height 15
